Goal: Transaction & Acquisition: Obtain resource

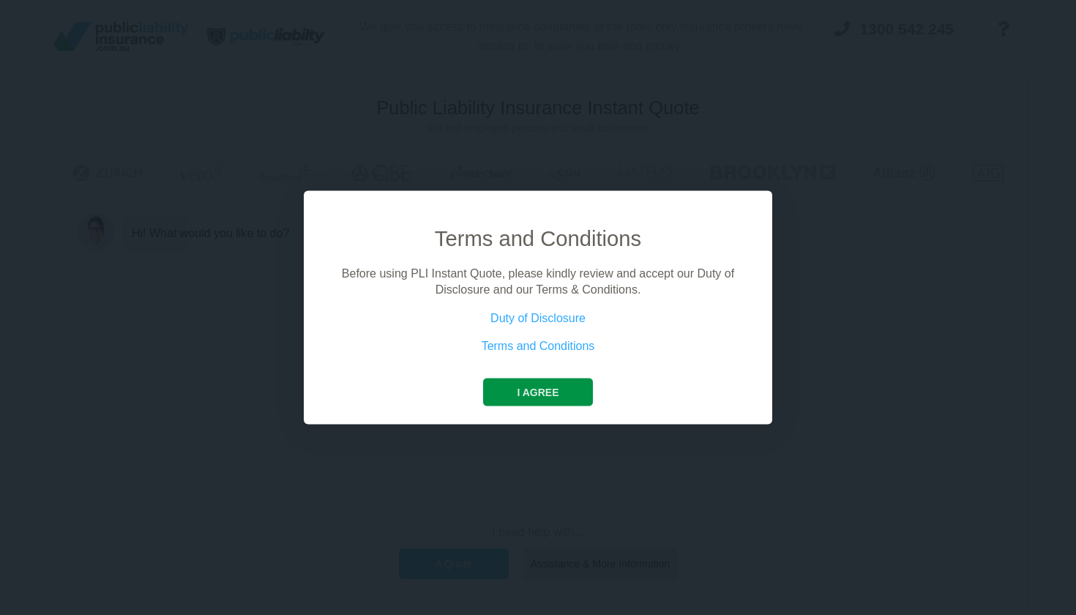
click at [552, 392] on button "I agree" at bounding box center [537, 392] width 109 height 28
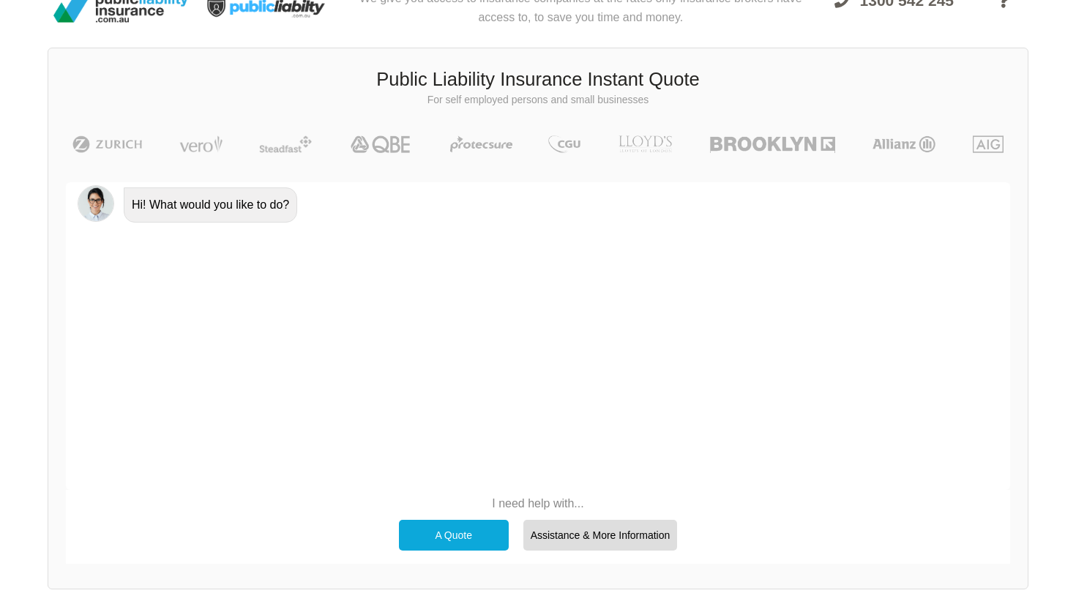
scroll to position [35, 0]
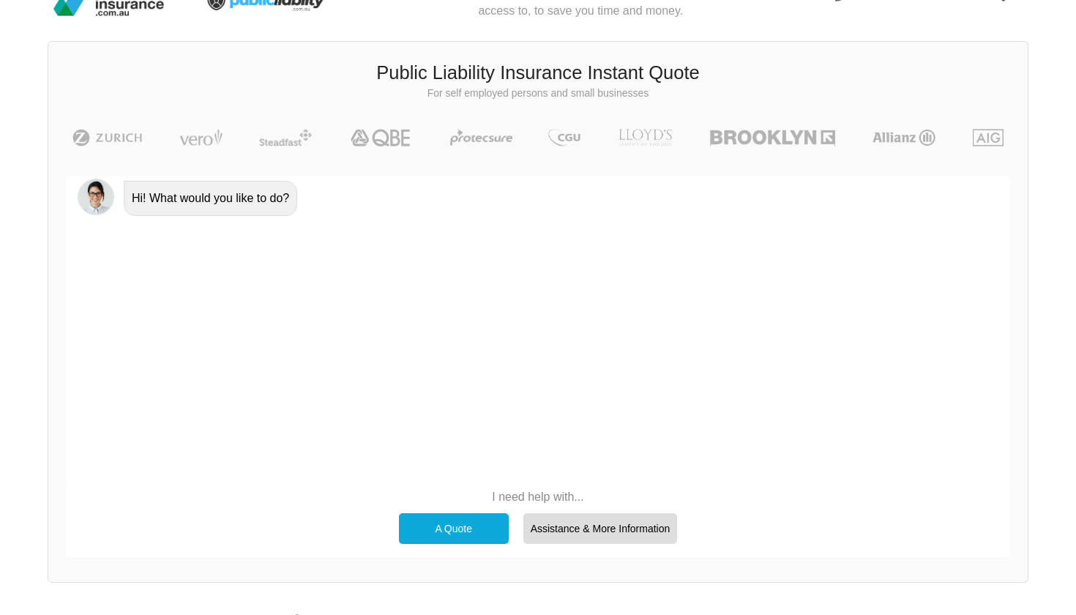
click at [477, 520] on div "A Quote" at bounding box center [454, 528] width 110 height 31
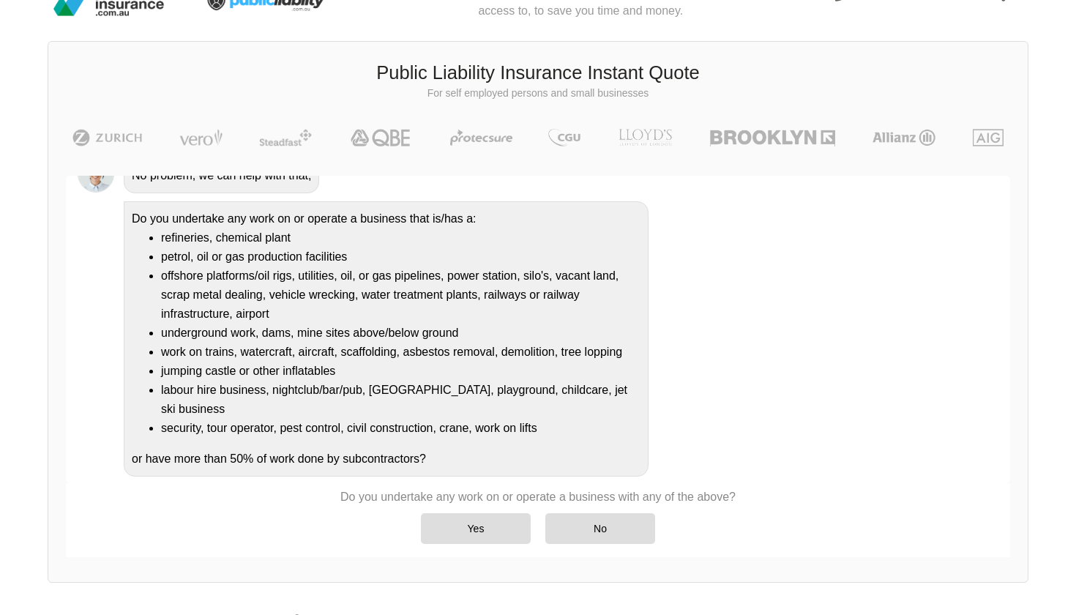
scroll to position [115, 0]
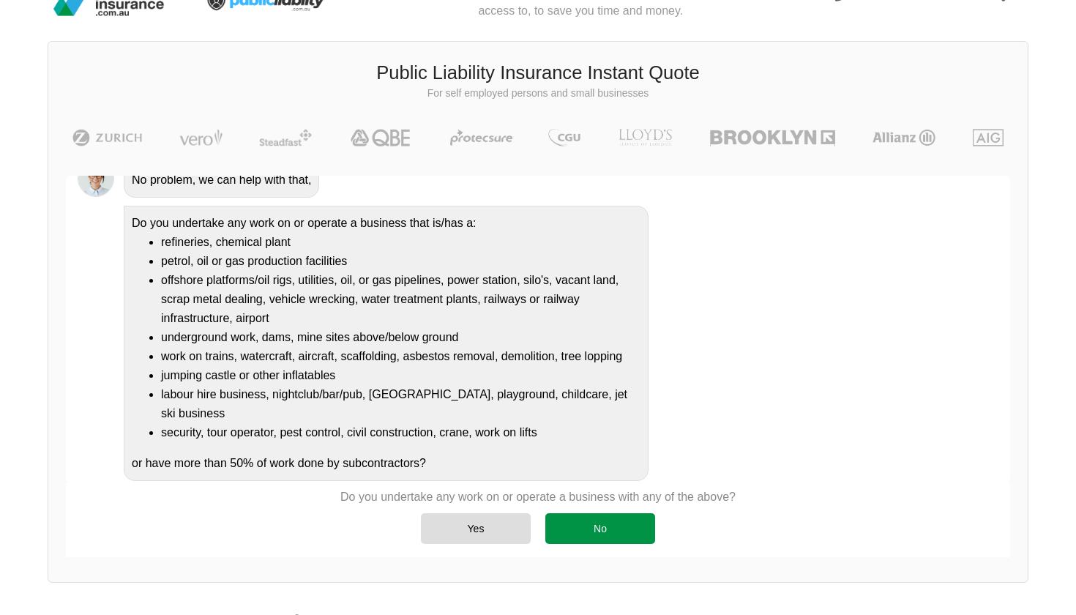
click at [600, 536] on div "No" at bounding box center [600, 528] width 110 height 31
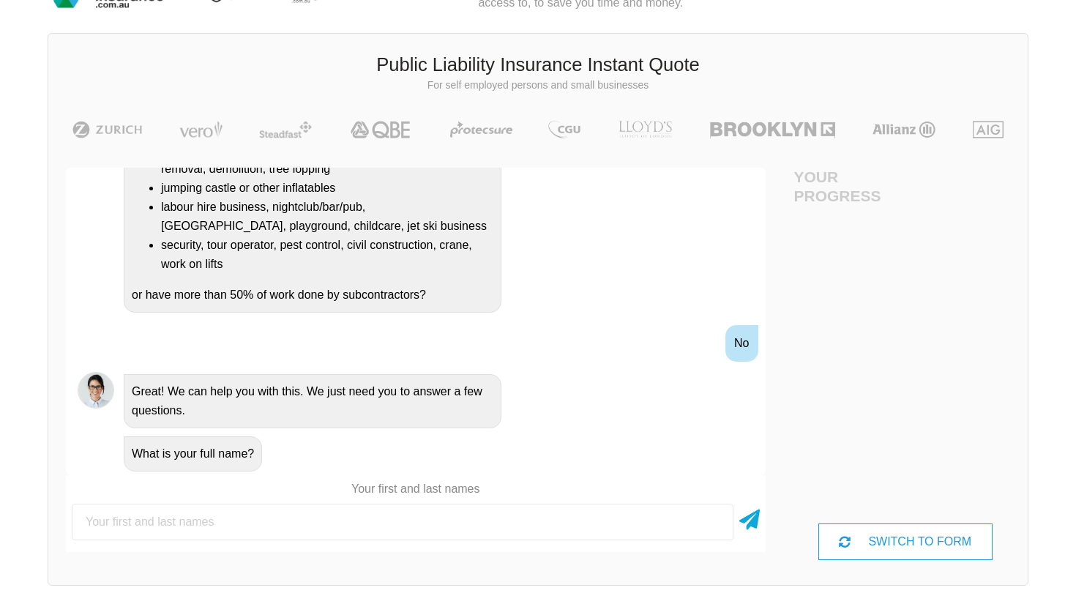
scroll to position [49, 66]
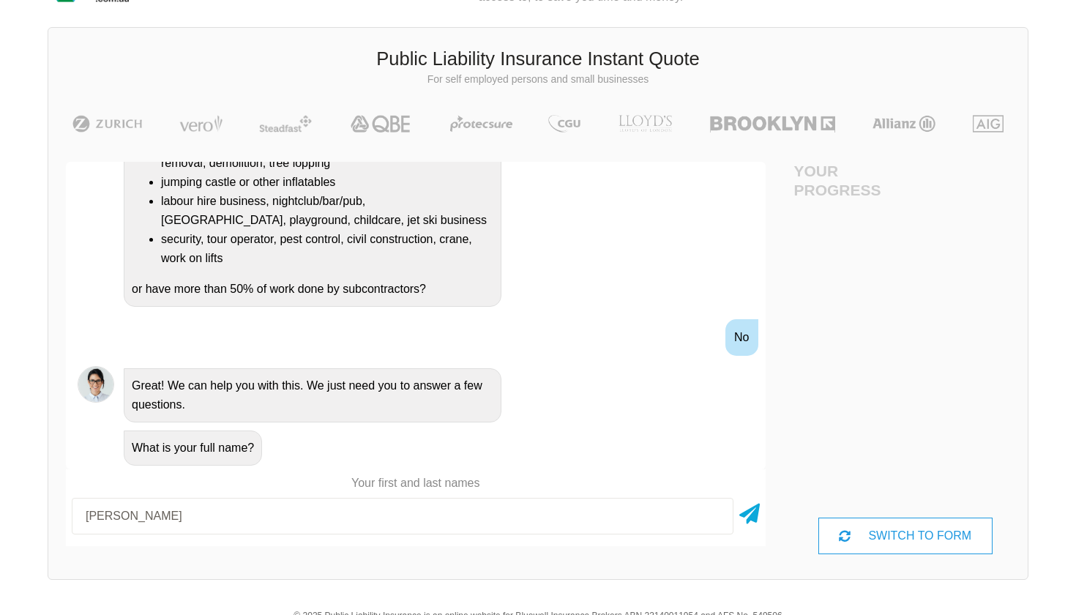
type input "[PERSON_NAME]"
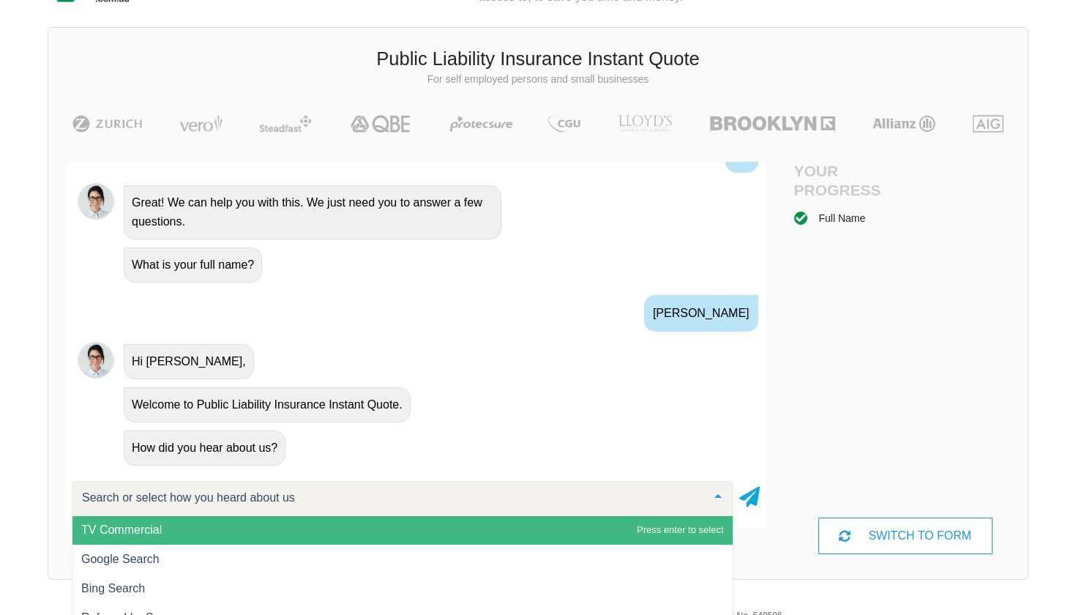
scroll to position [1, 0]
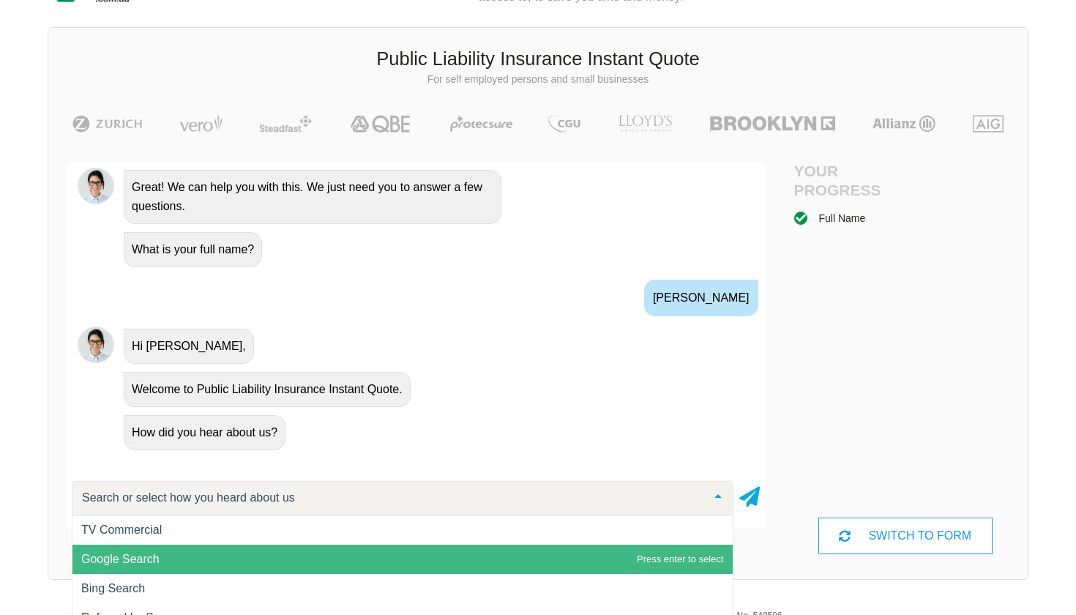
click at [244, 555] on span "Google Search" at bounding box center [402, 558] width 660 height 29
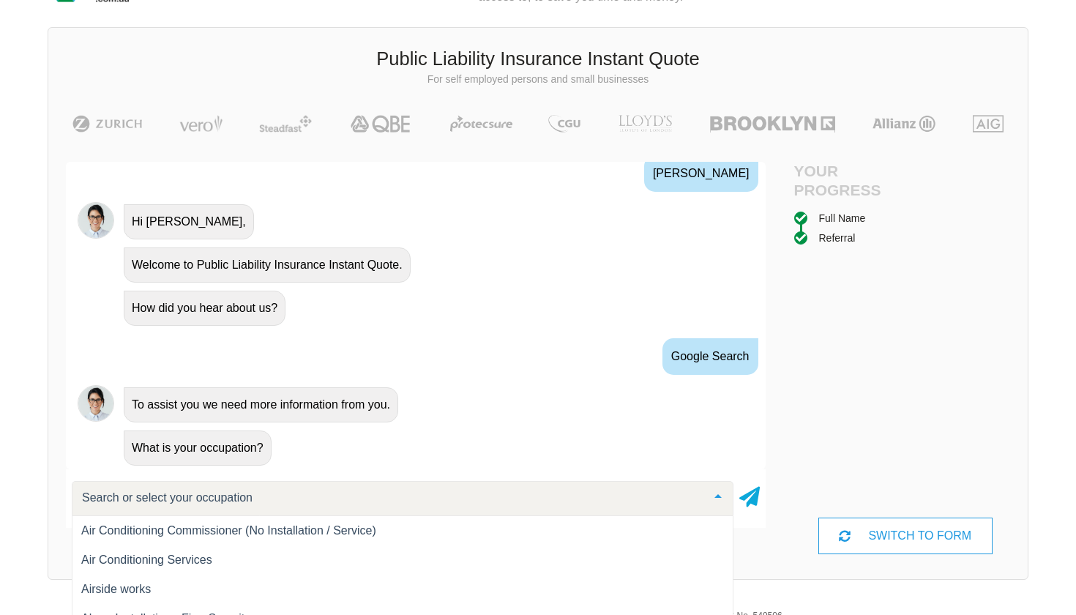
scroll to position [417, 0]
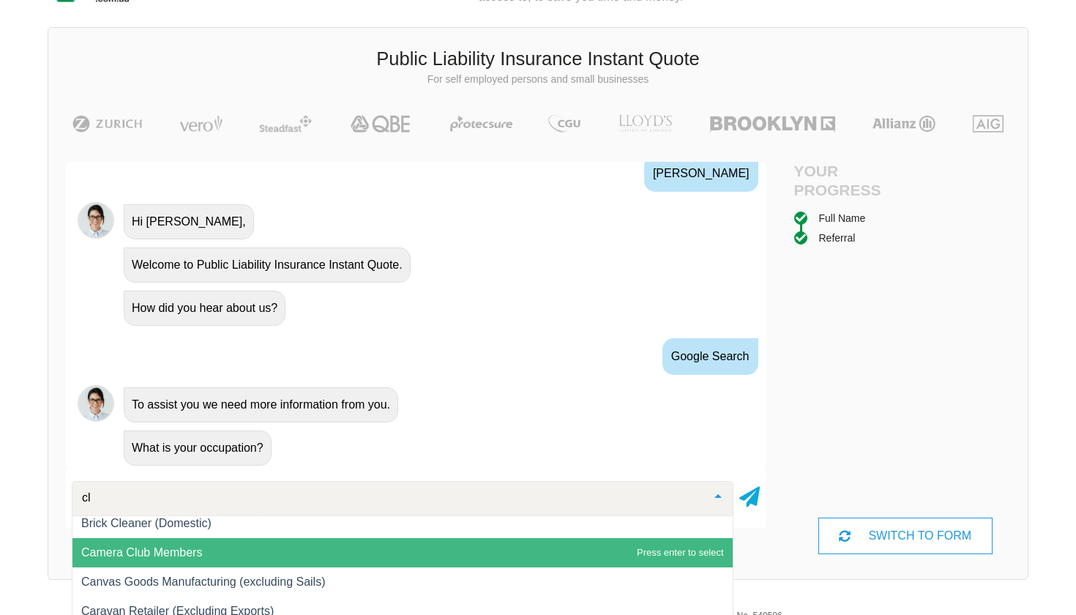
type input "c"
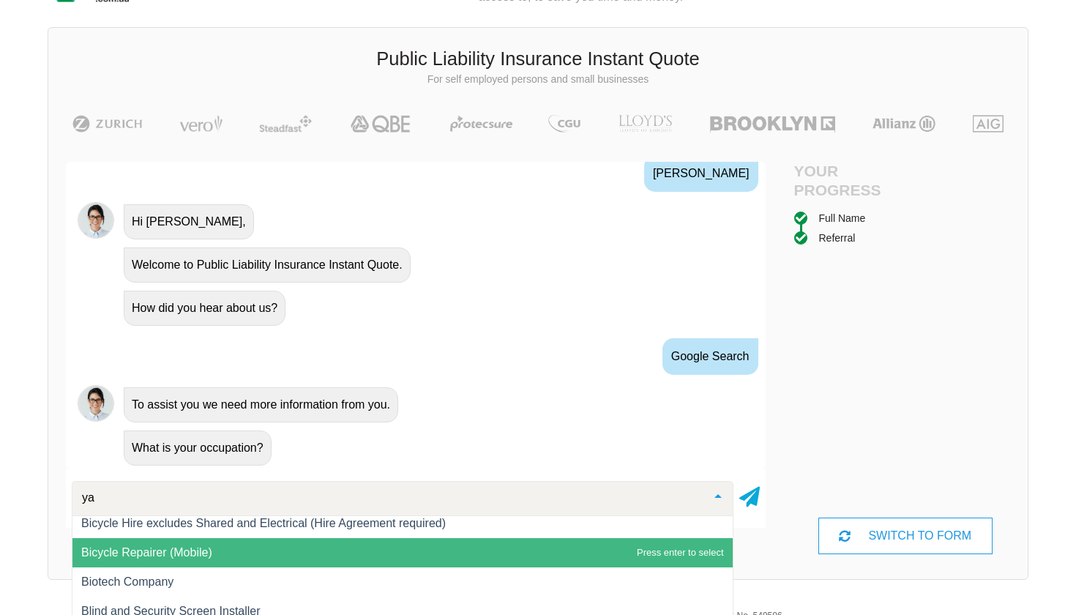
scroll to position [0, 0]
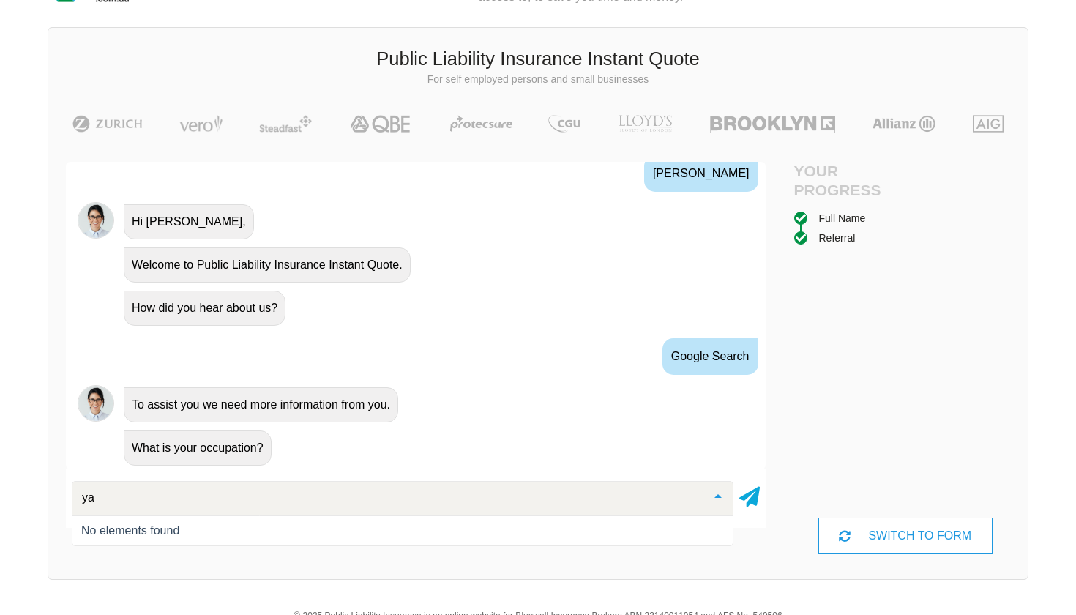
type input "y"
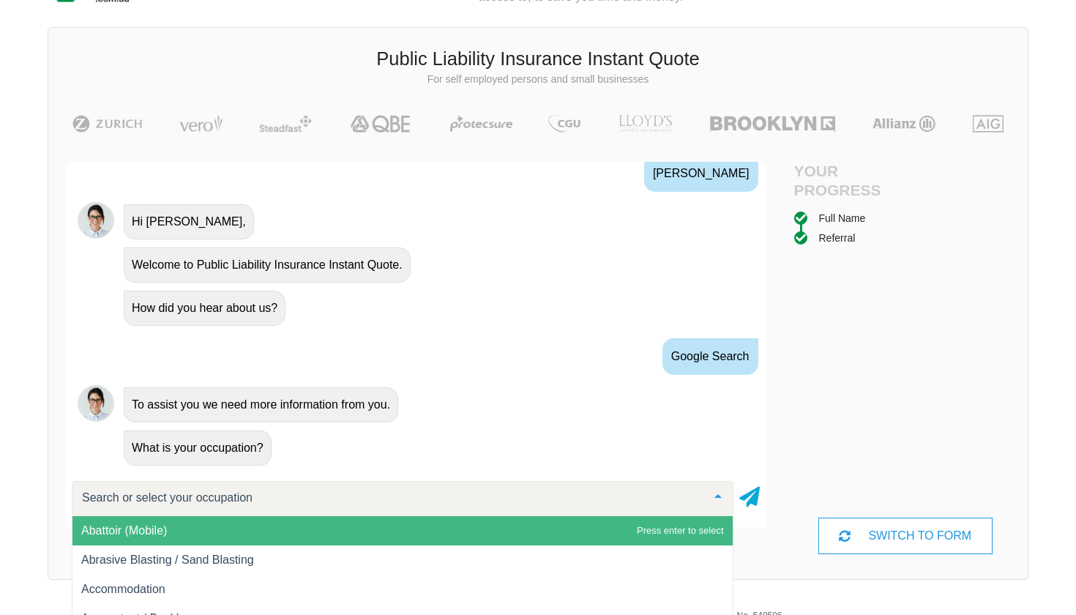
type input "b"
type input "mari"
click at [288, 536] on span "Boat and Marine Cleaning Services" at bounding box center [402, 530] width 660 height 29
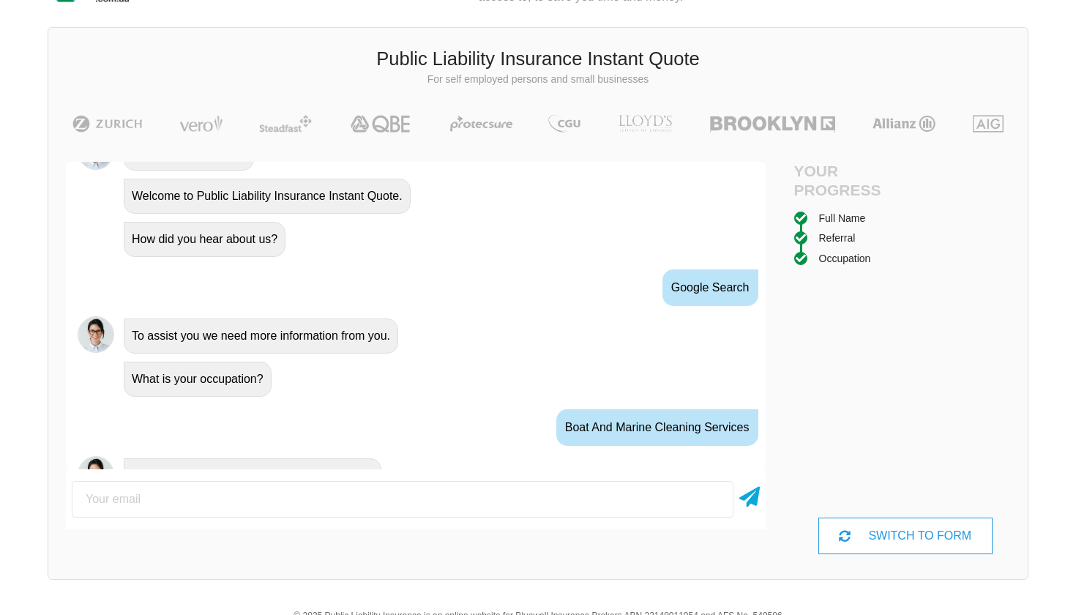
scroll to position [752, 0]
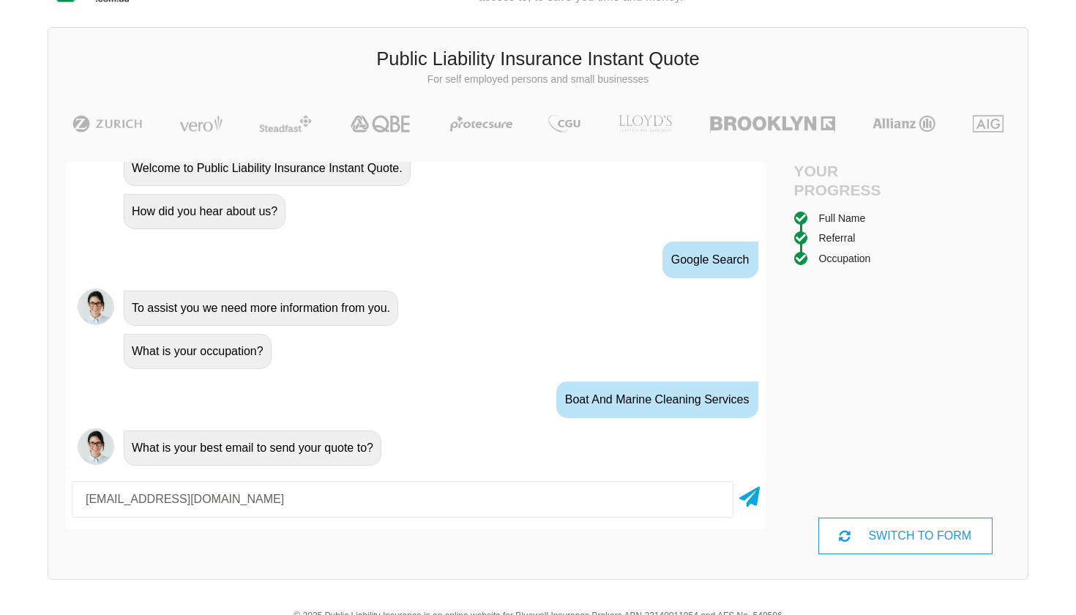
type input "[EMAIL_ADDRESS][DOMAIN_NAME]"
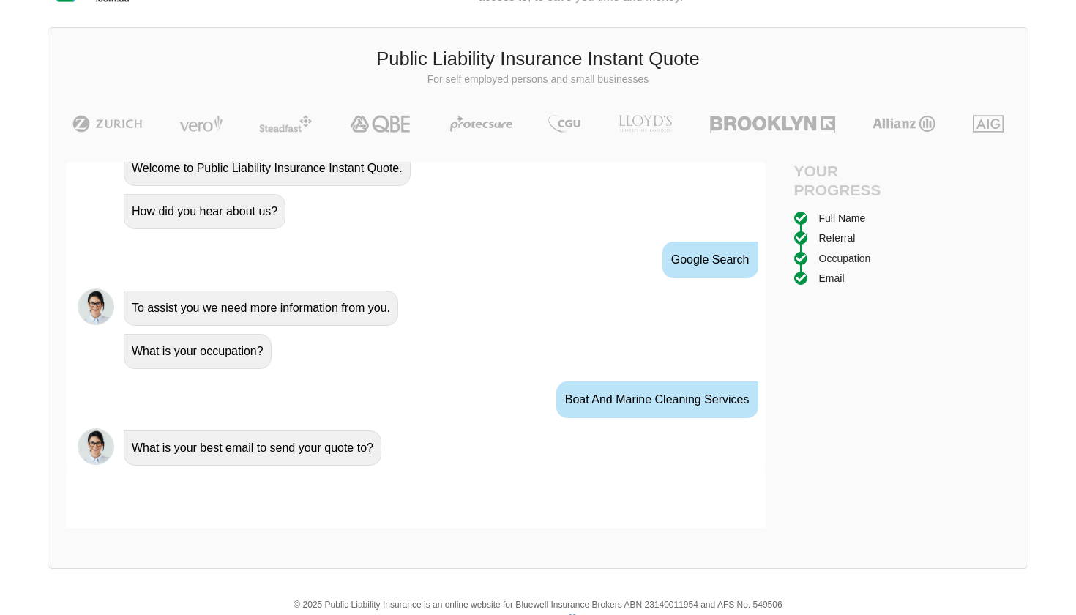
scroll to position [848, 0]
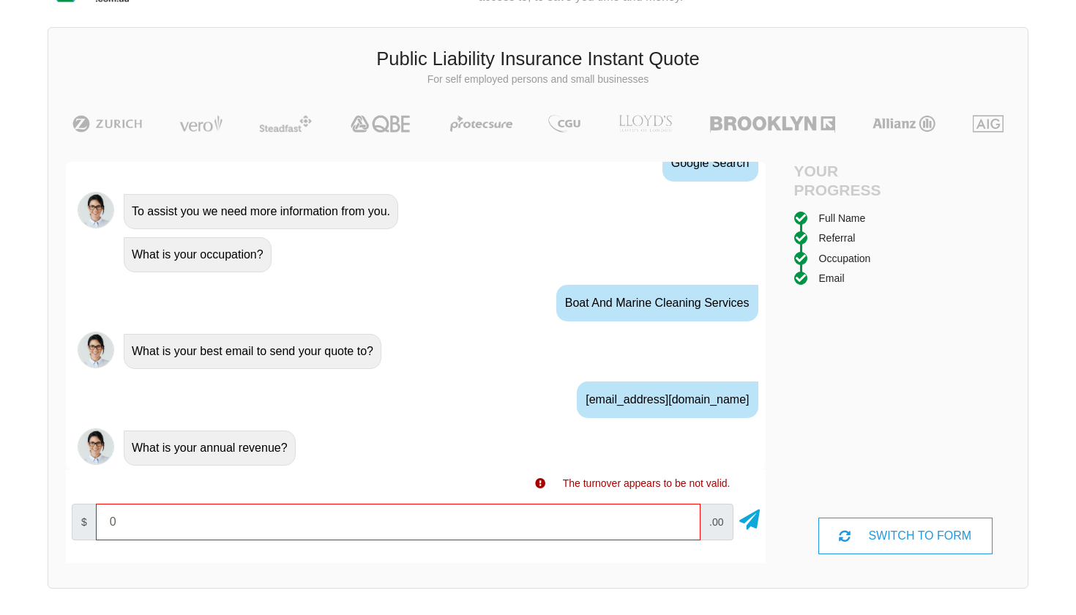
click at [681, 522] on input "0" at bounding box center [398, 521] width 604 height 37
click at [681, 517] on input "10000" at bounding box center [398, 521] width 604 height 37
click at [681, 523] on input "10000" at bounding box center [398, 521] width 604 height 37
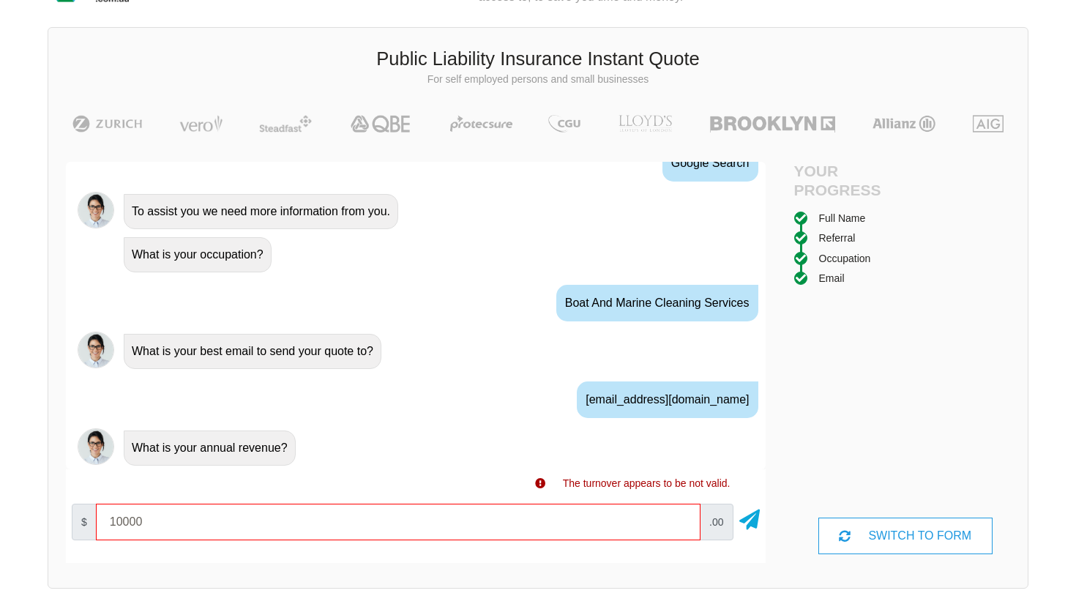
type input "0"
click at [687, 465] on div "What is your annual revenue?" at bounding box center [416, 446] width 700 height 43
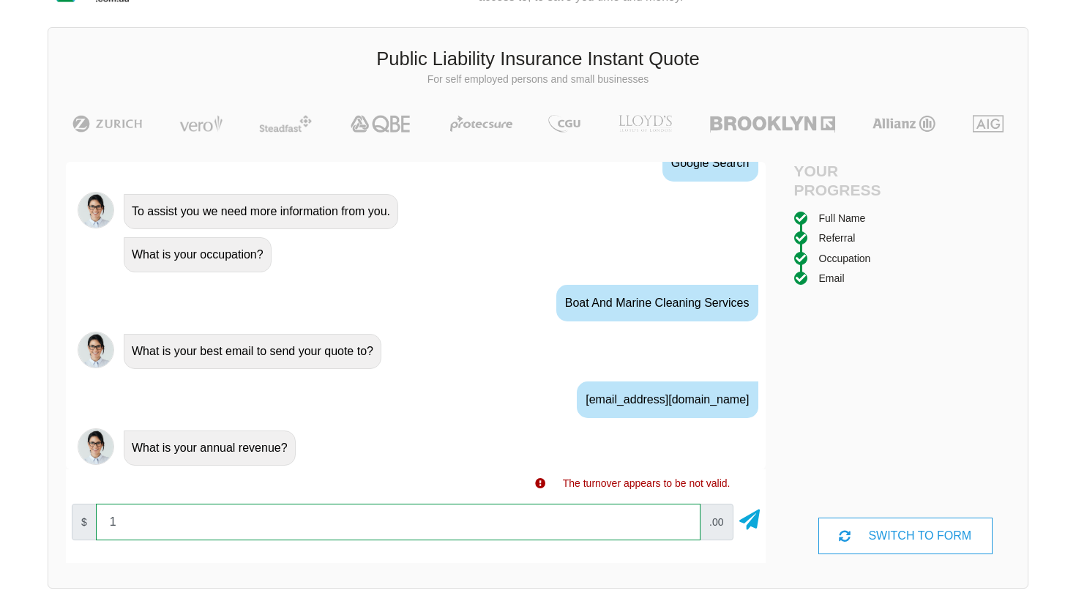
click at [642, 516] on input "1" at bounding box center [398, 521] width 604 height 37
type input "1"
type input "0"
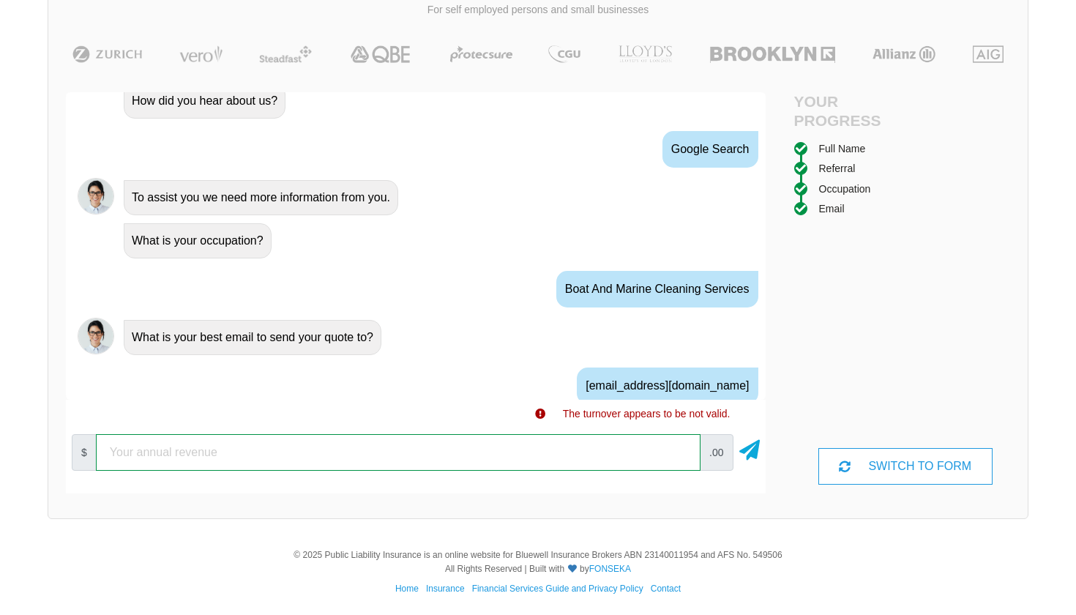
scroll to position [793, 0]
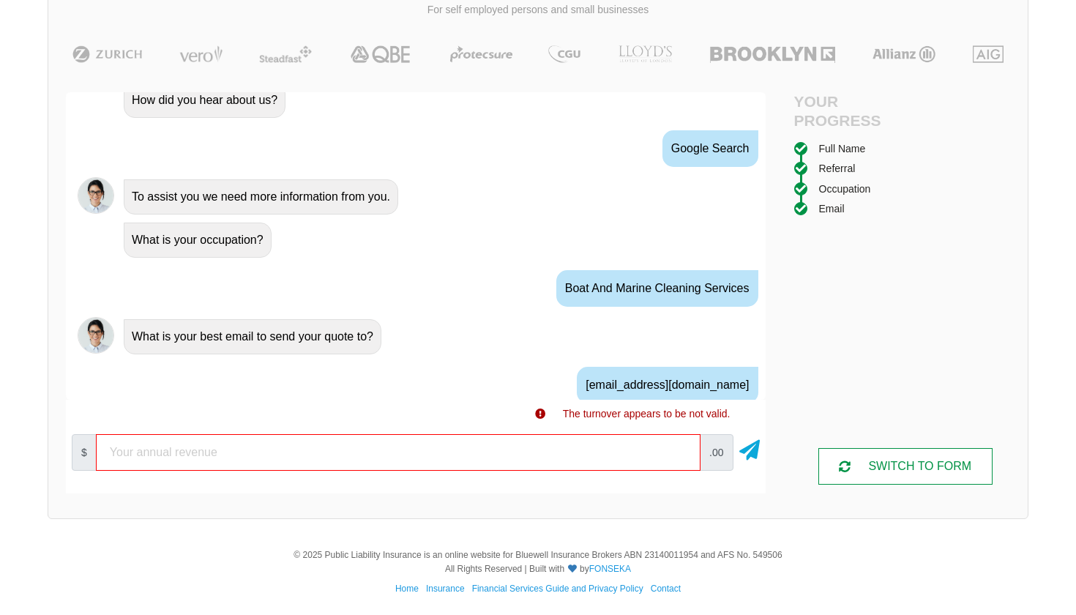
click at [952, 475] on div "SWITCH TO FORM" at bounding box center [905, 466] width 174 height 37
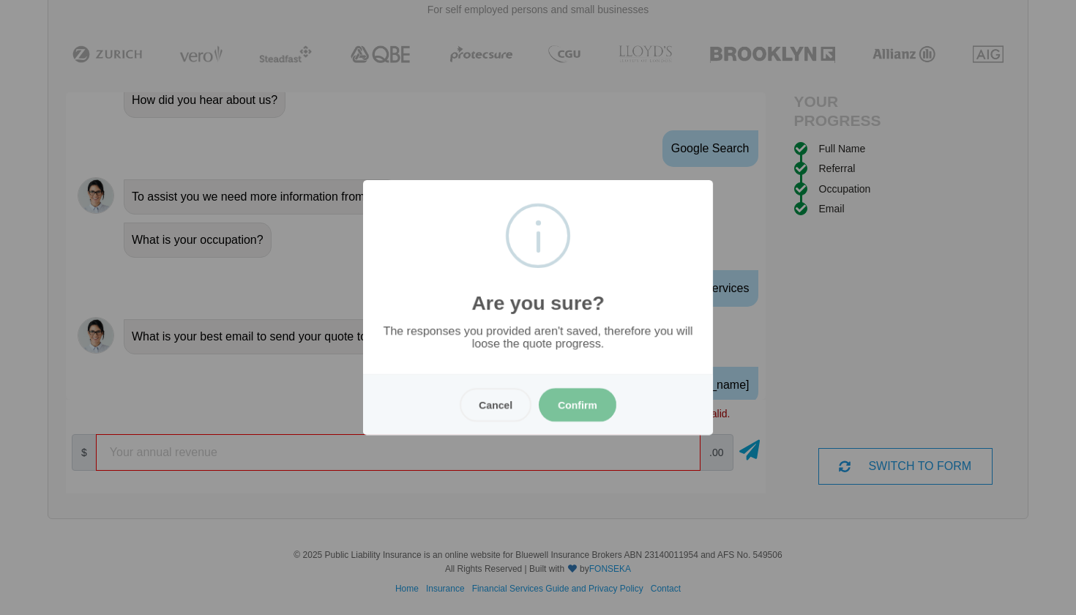
click at [591, 411] on button "Confirm" at bounding box center [578, 405] width 78 height 34
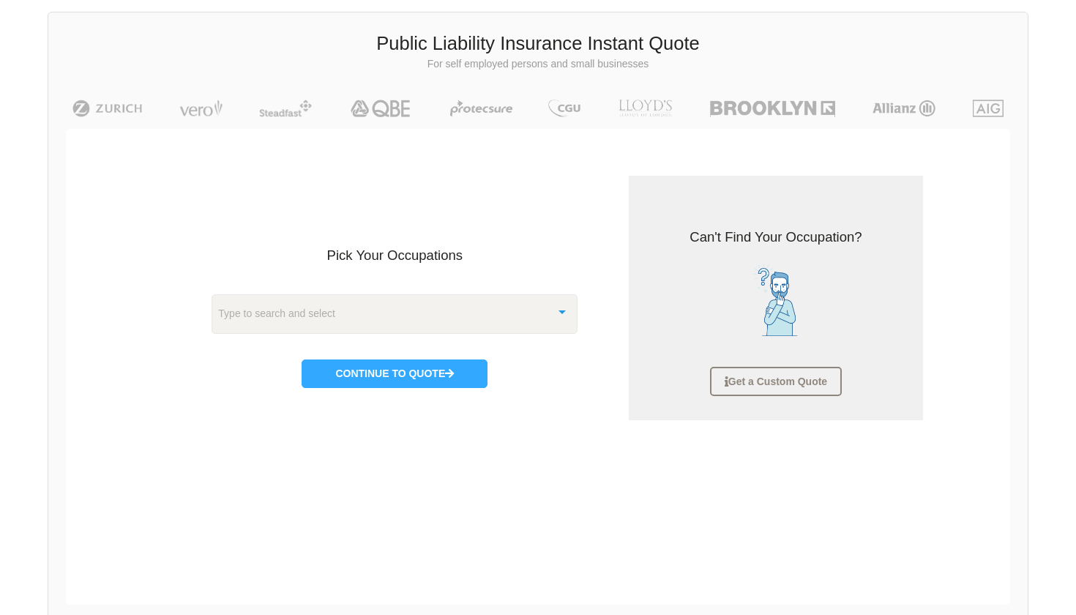
scroll to position [70, 0]
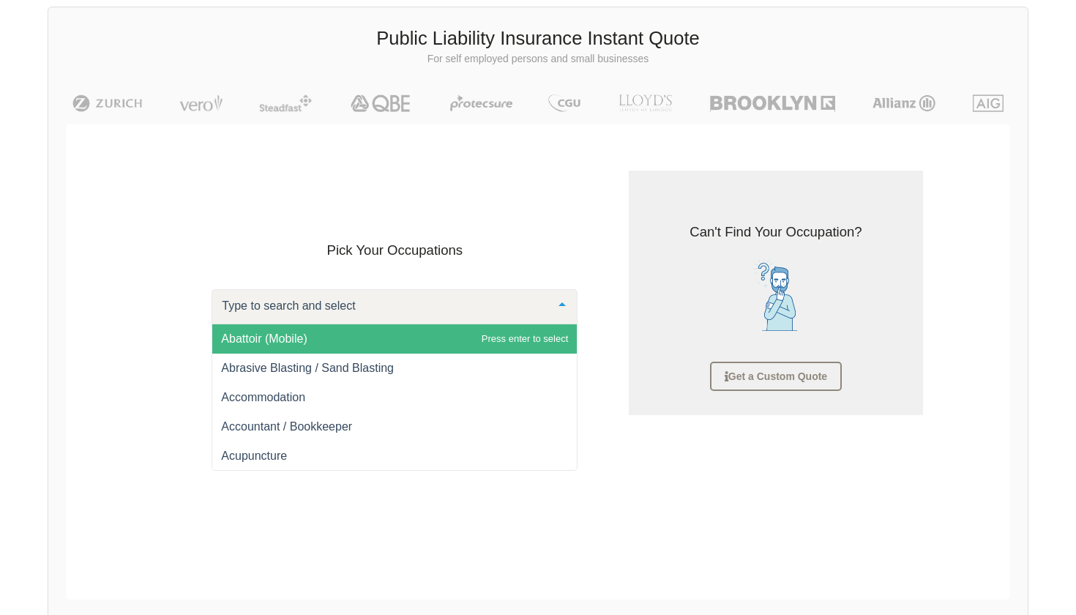
click at [538, 302] on div at bounding box center [394, 306] width 366 height 35
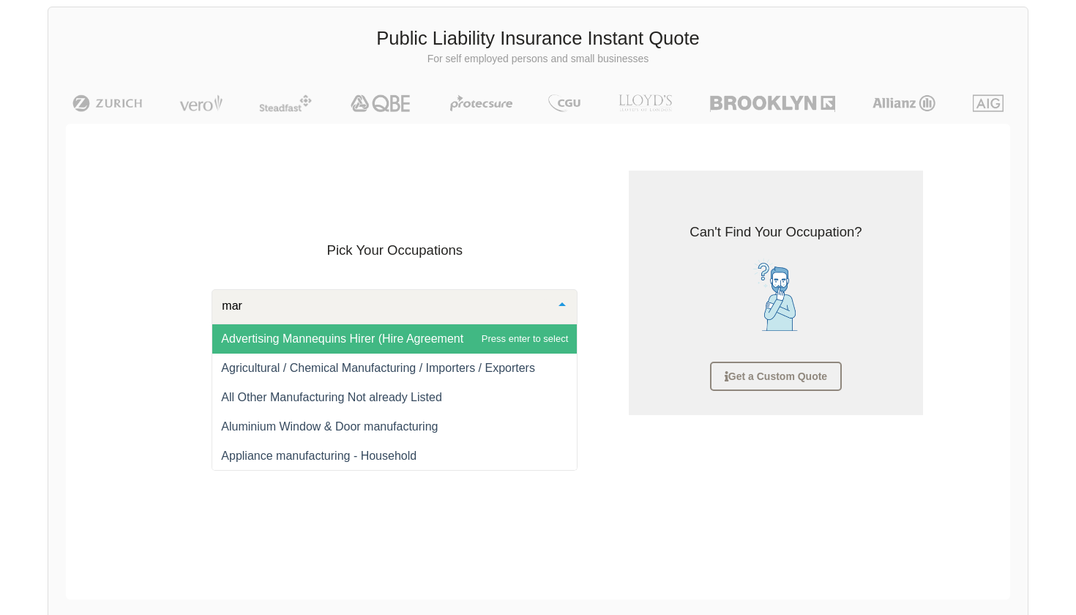
type input "mari"
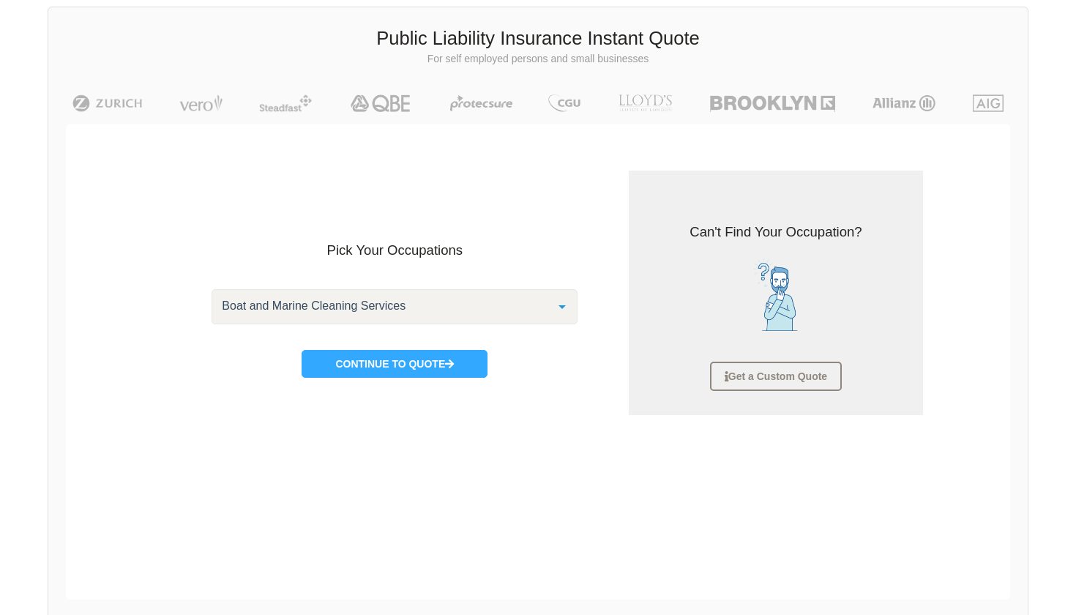
click at [397, 383] on div "Pick Your Occupations Boat and Marine Cleaning Services Abattoir (Mobile) Abras…" at bounding box center [394, 286] width 436 height 231
click at [397, 368] on button "Continue to Quote" at bounding box center [395, 364] width 186 height 28
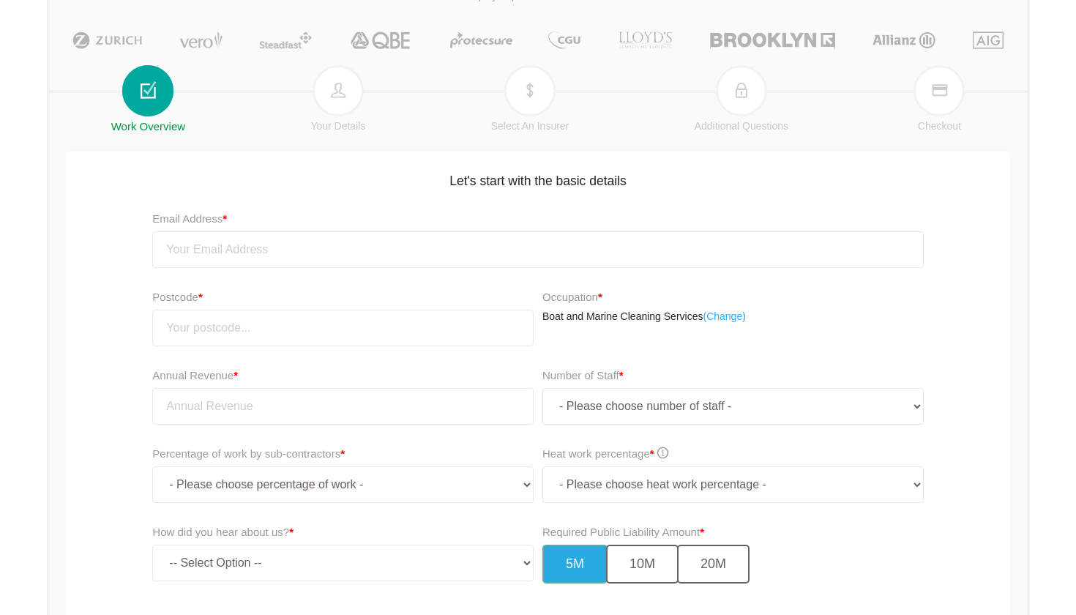
scroll to position [153, 0]
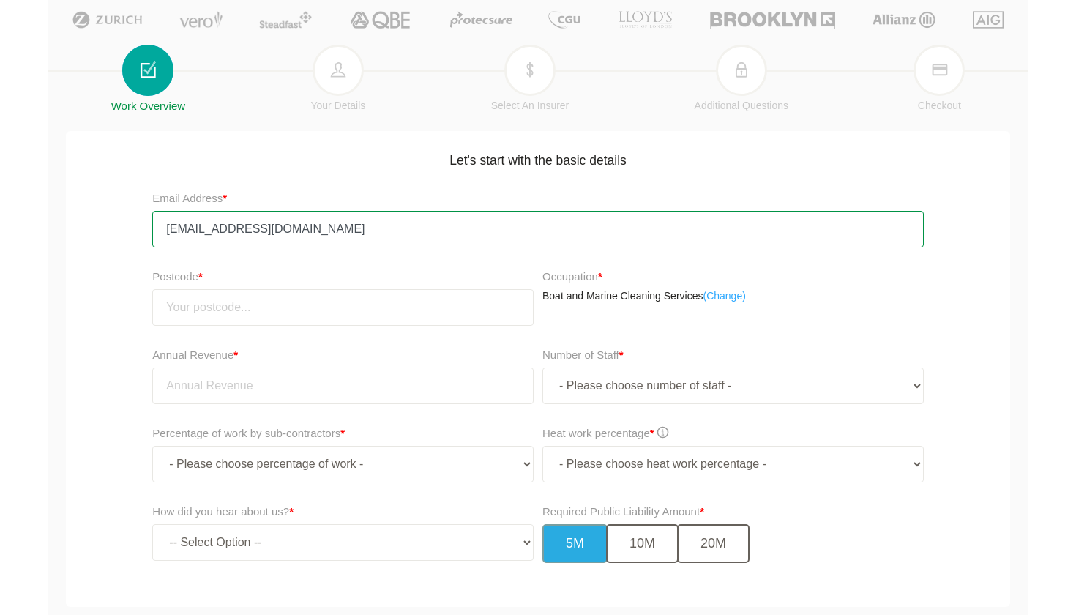
type input "[EMAIL_ADDRESS][DOMAIN_NAME]"
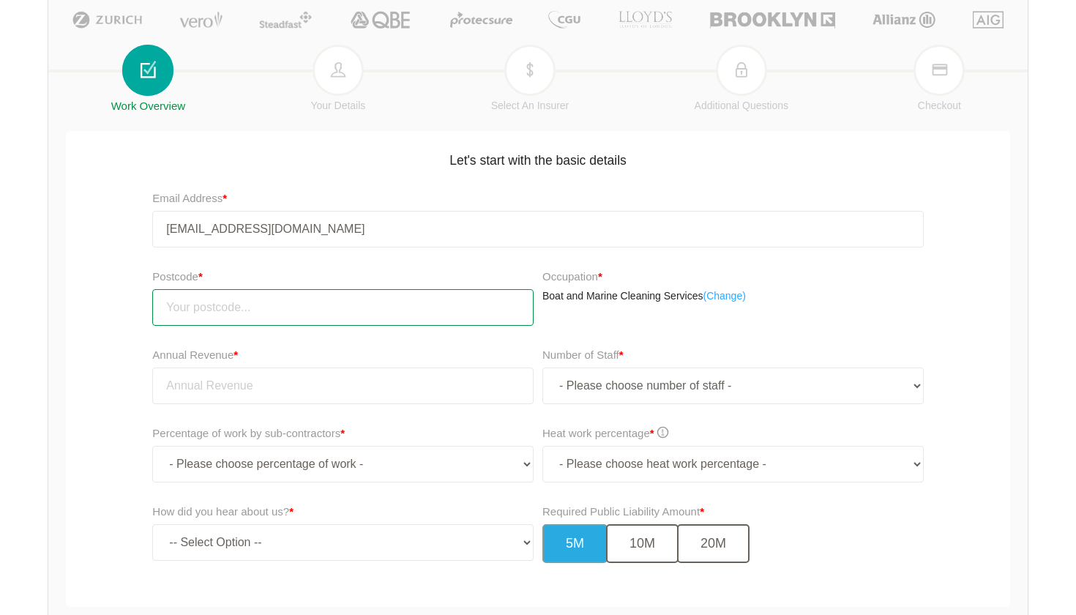
click at [211, 312] on input "number" at bounding box center [342, 307] width 381 height 37
type input "4165"
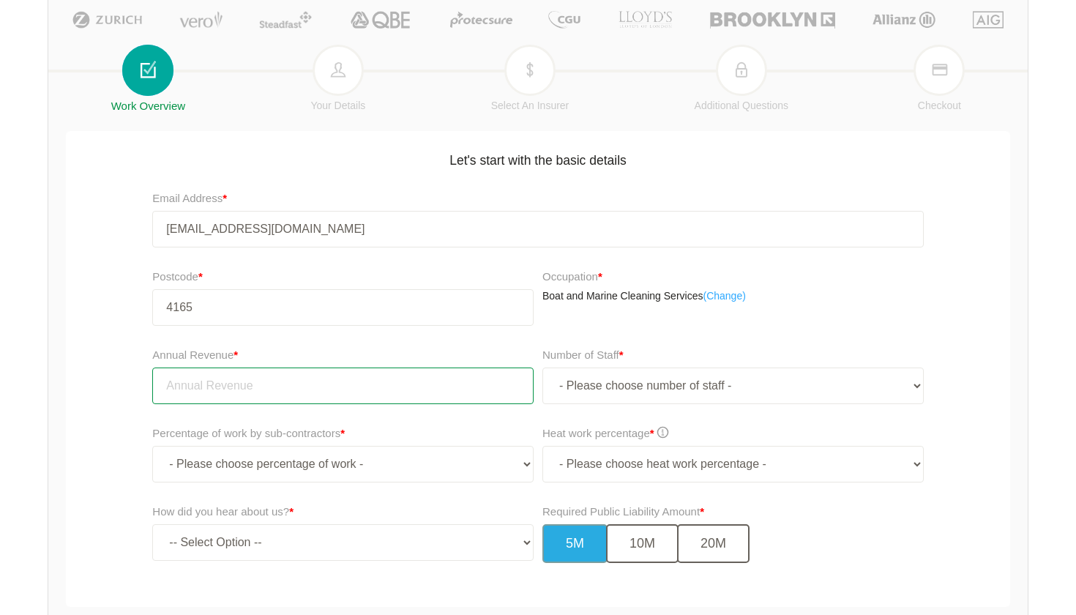
click at [202, 394] on input "tel" at bounding box center [342, 385] width 381 height 37
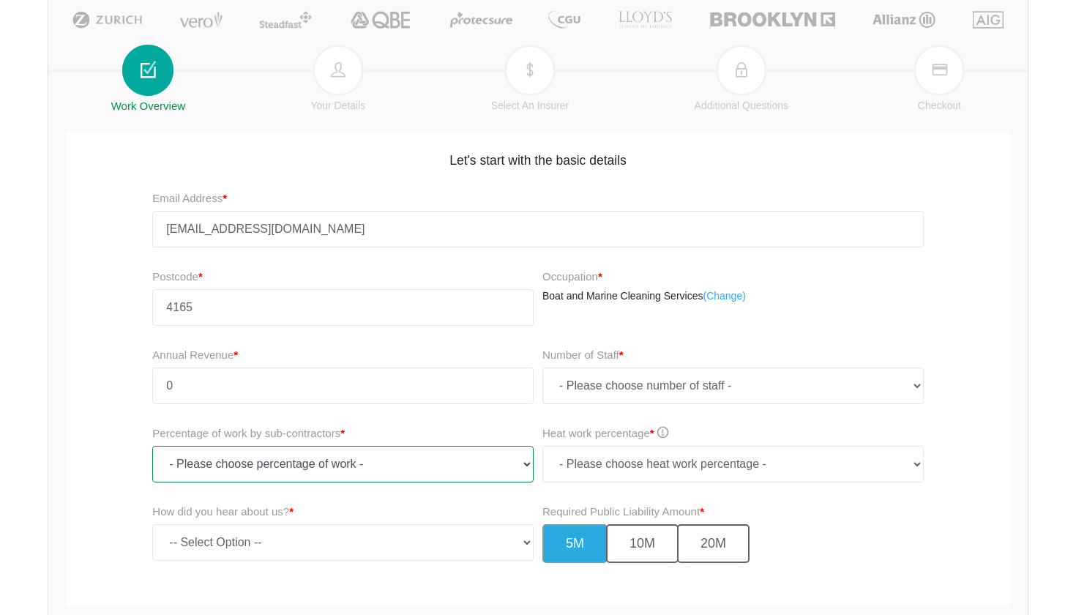
type input "0.00"
select select "0"
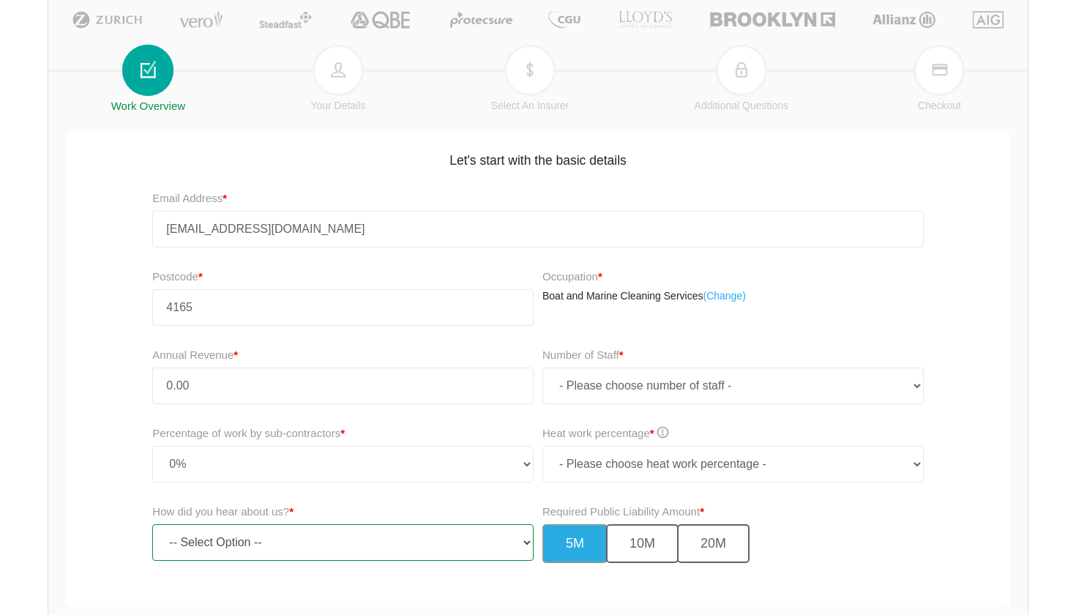
select select "google"
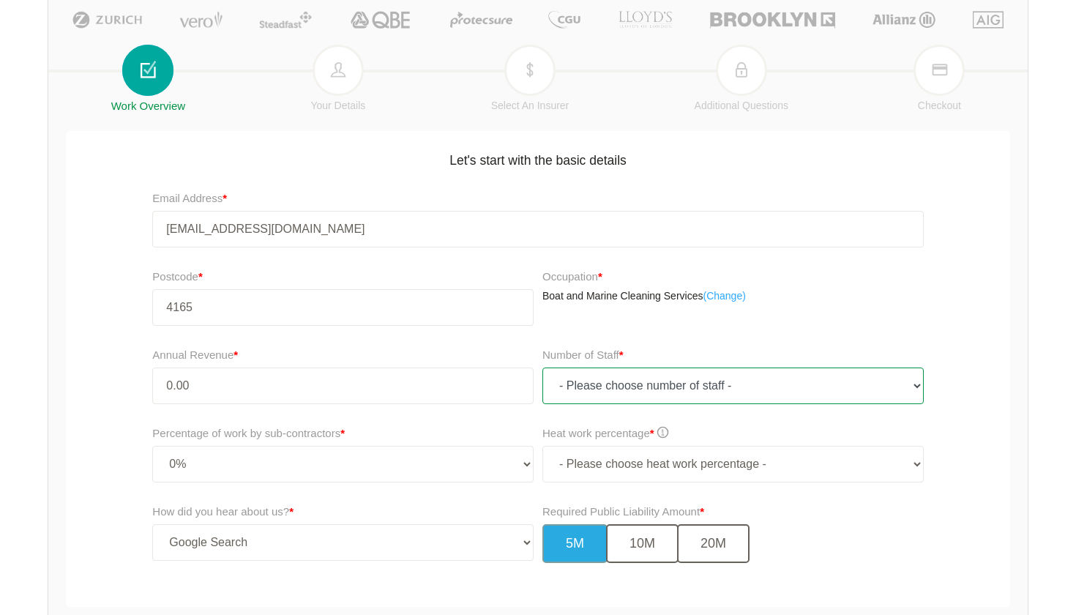
select select "1"
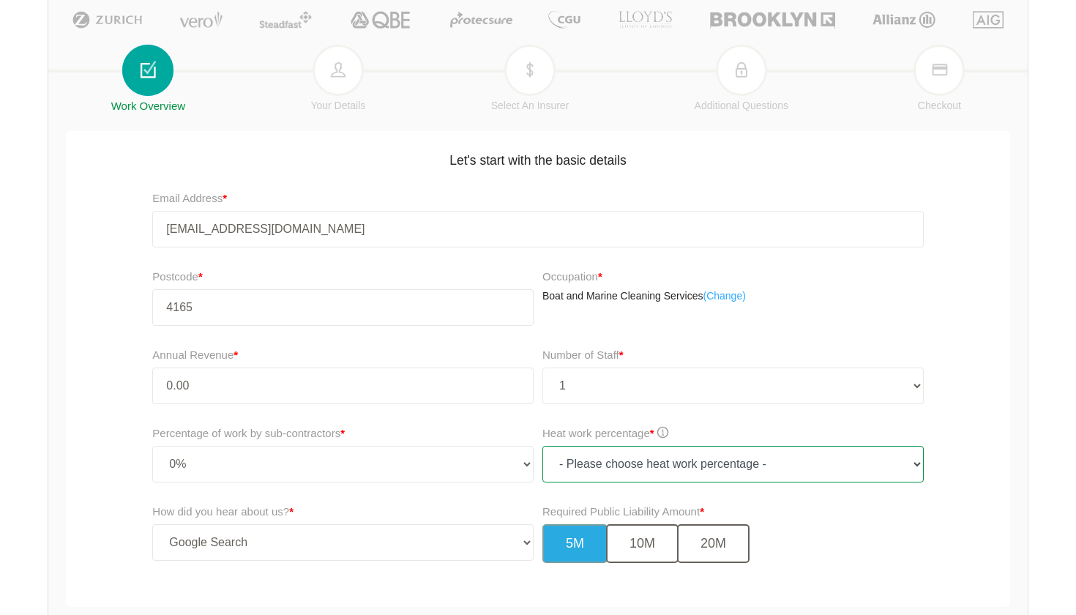
select select "0"
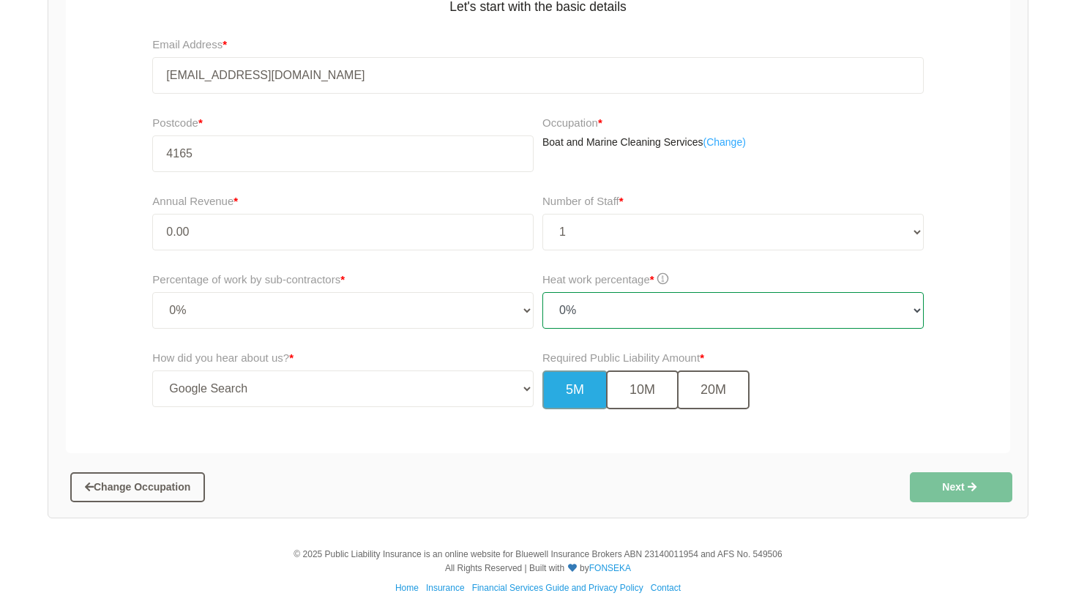
scroll to position [306, 0]
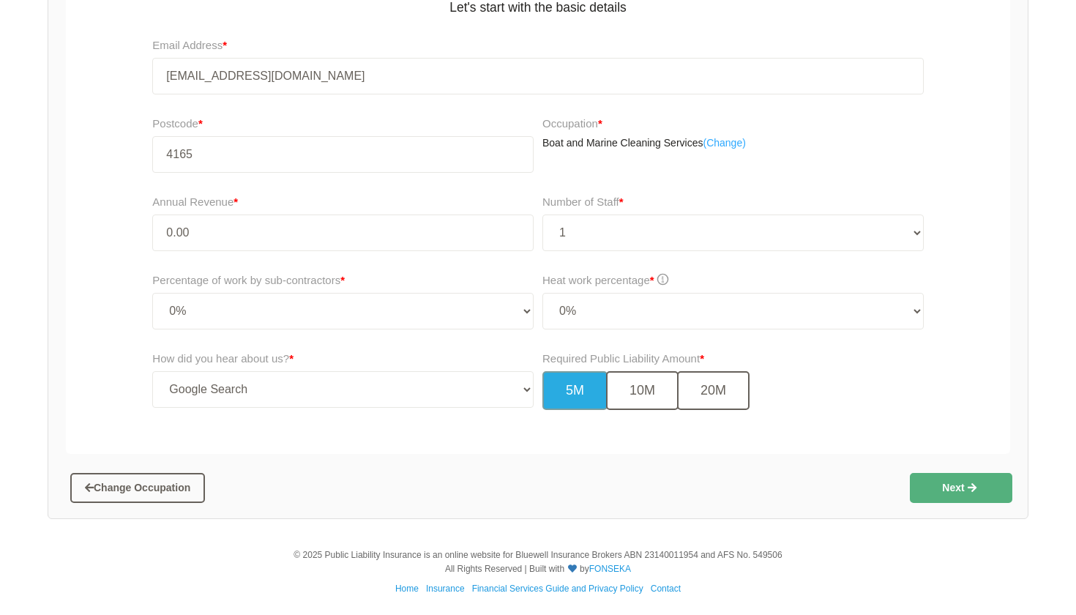
click at [938, 481] on button "Next" at bounding box center [961, 487] width 102 height 29
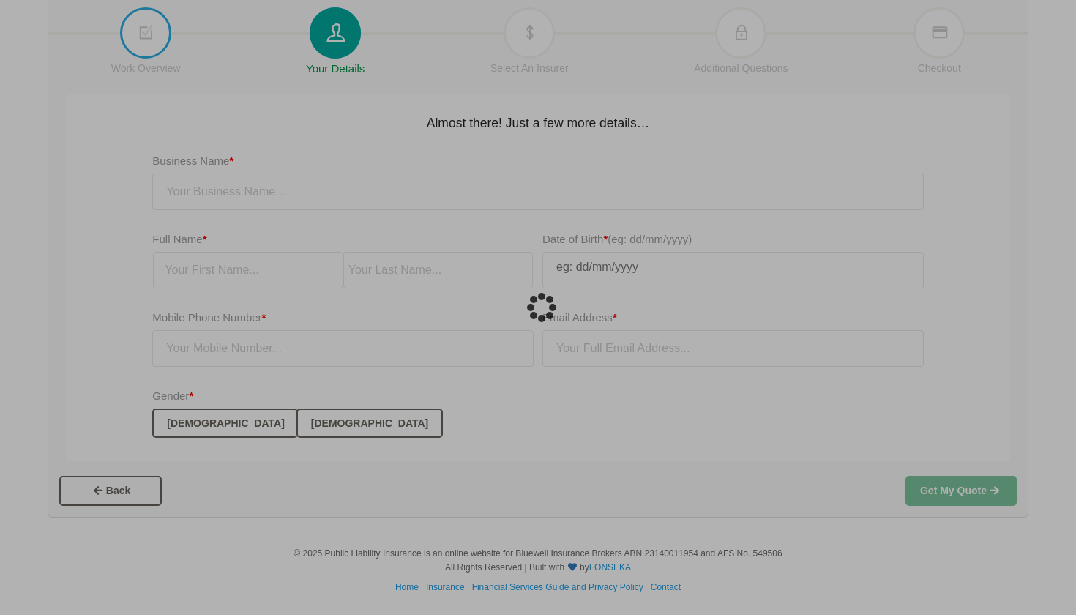
scroll to position [37, 0]
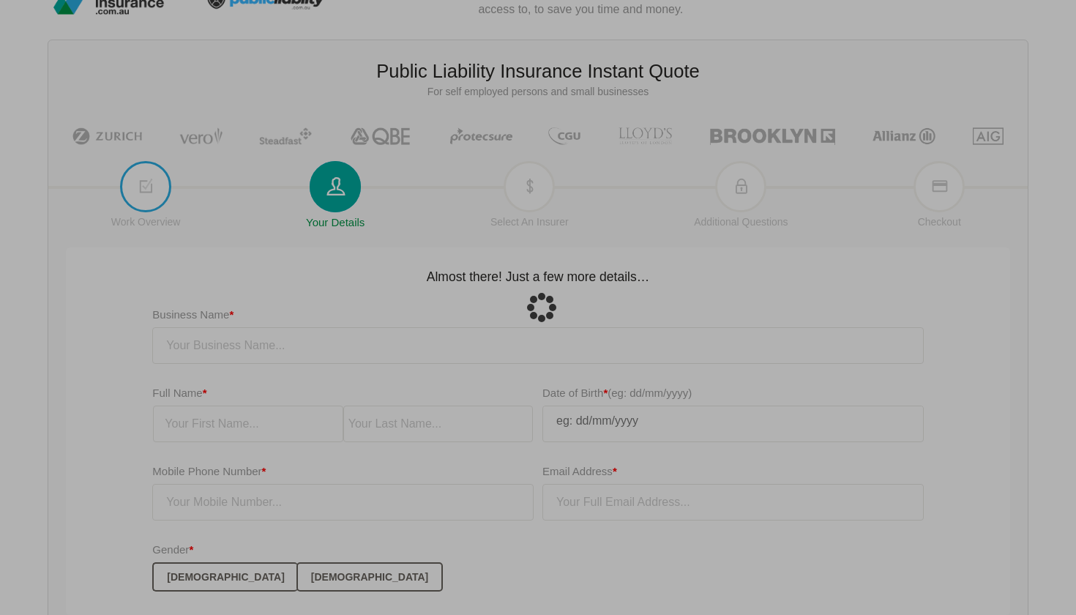
type input "[EMAIL_ADDRESS][DOMAIN_NAME]"
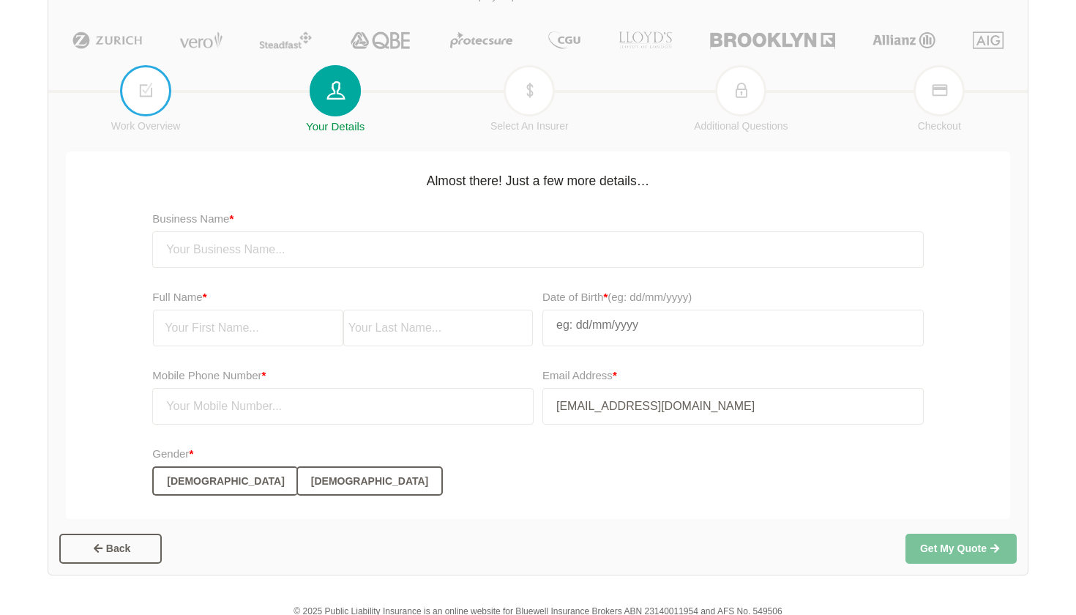
scroll to position [139, 0]
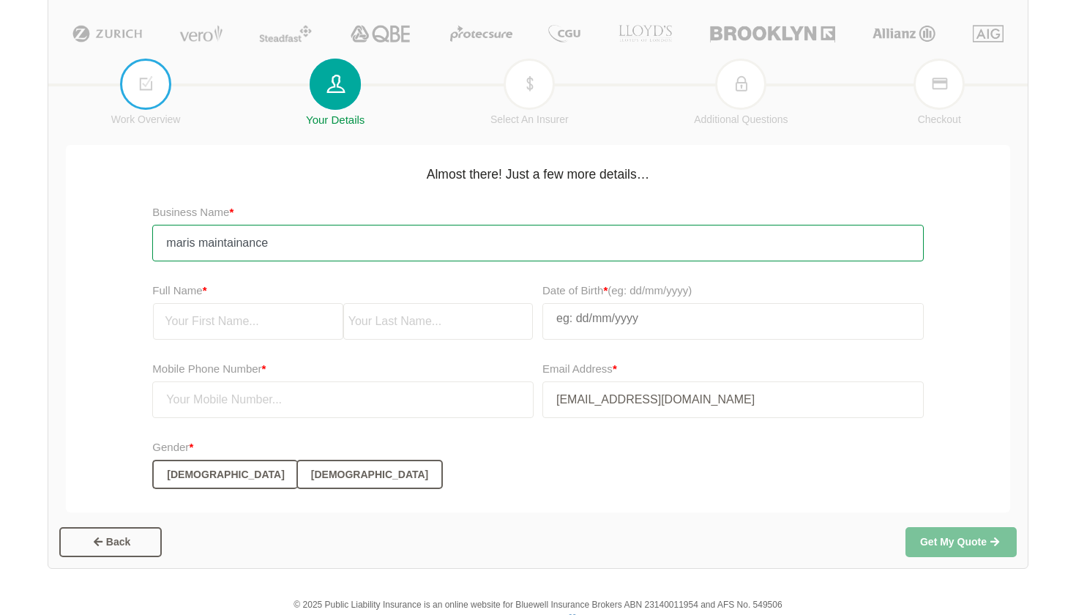
type input "maris maintainance"
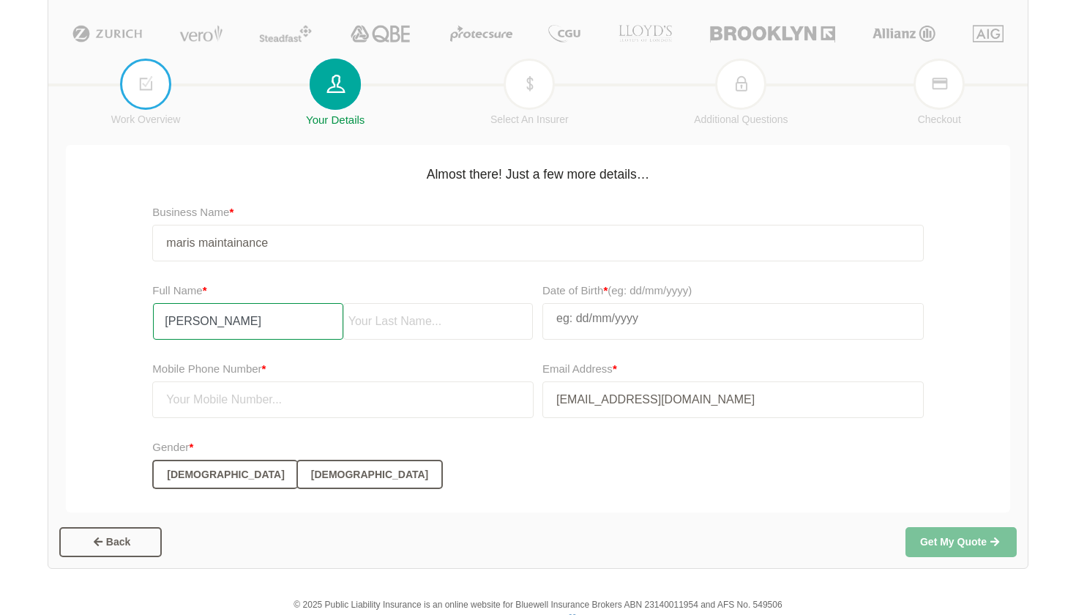
type input "[PERSON_NAME]"
type input "wimbus"
select select "8"
select select "2007"
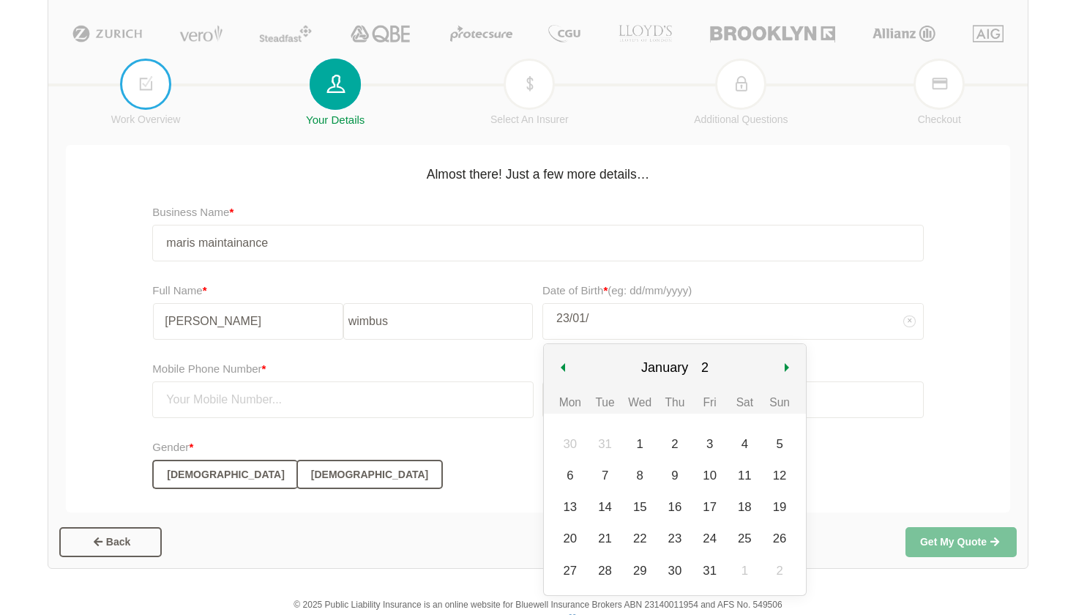
type input "23/01/2"
select select "0"
select select "2"
type input "23/01/200"
select select "200"
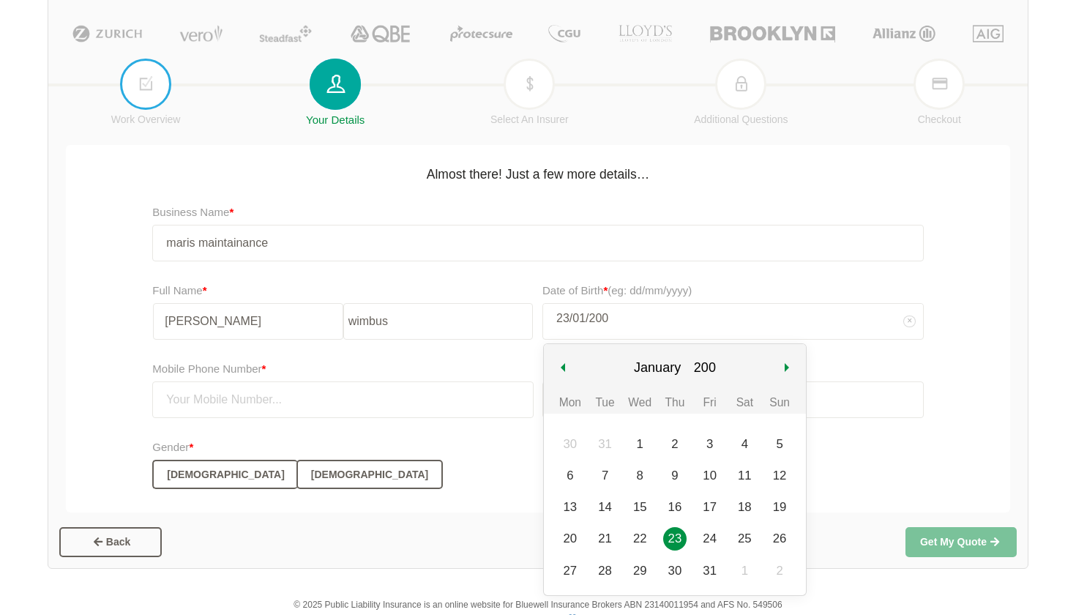
type input "[DATE]"
select select "2005"
type input "[DATE]"
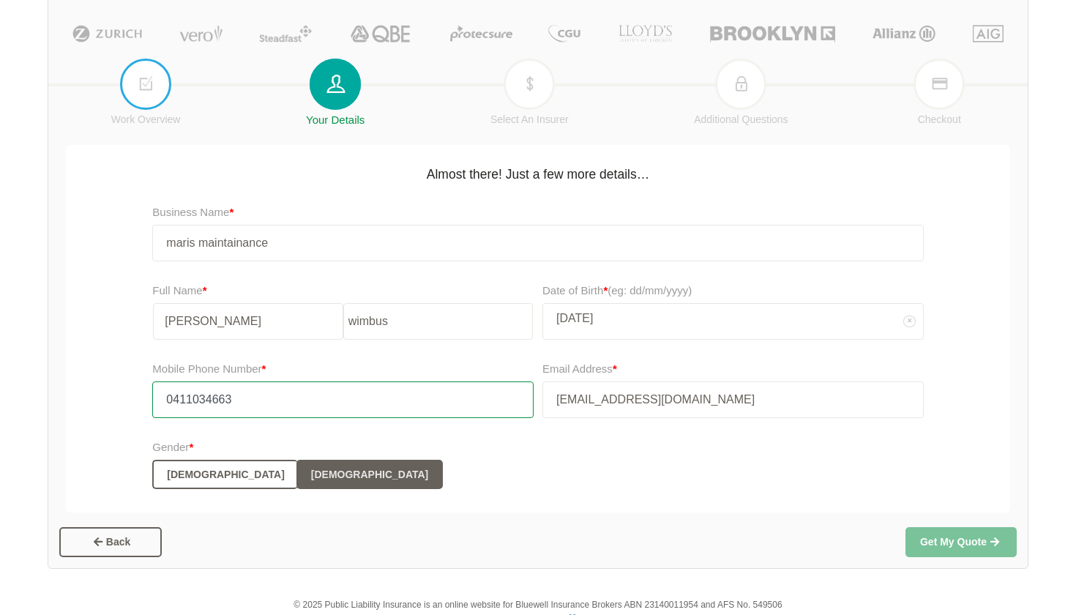
type input "0411034663"
click at [296, 485] on button "[DEMOGRAPHIC_DATA]" at bounding box center [369, 474] width 146 height 29
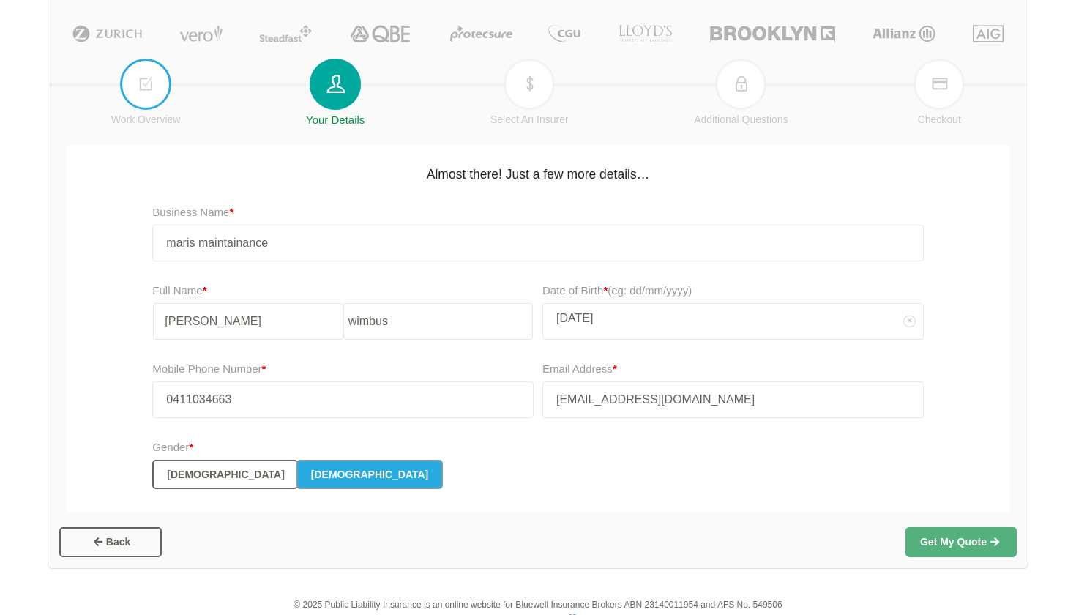
click at [933, 544] on button "Get My Quote" at bounding box center [960, 541] width 111 height 29
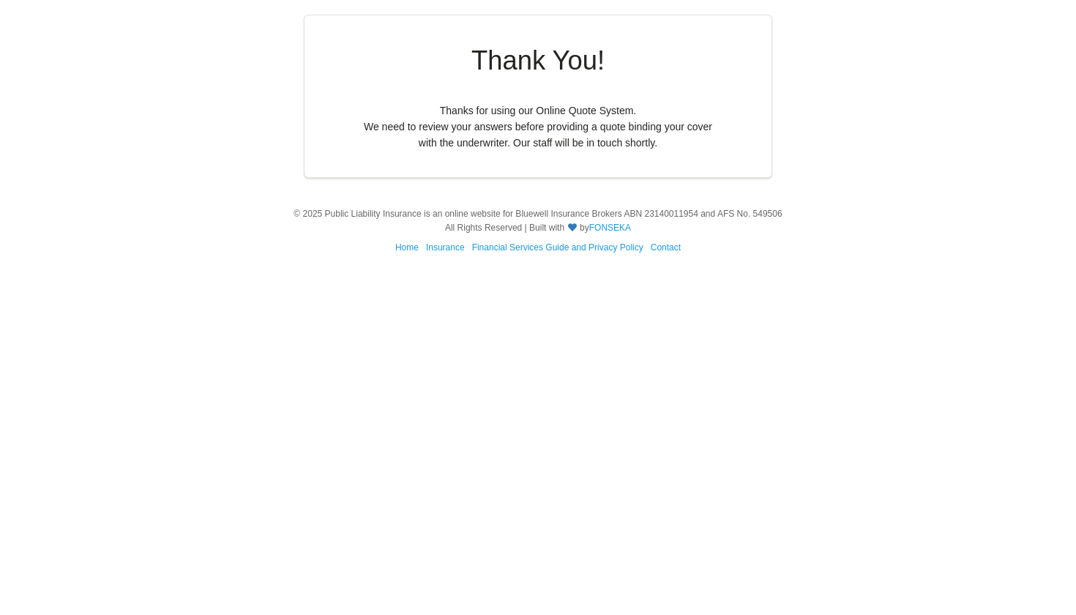
scroll to position [0, 0]
